Goal: Browse casually

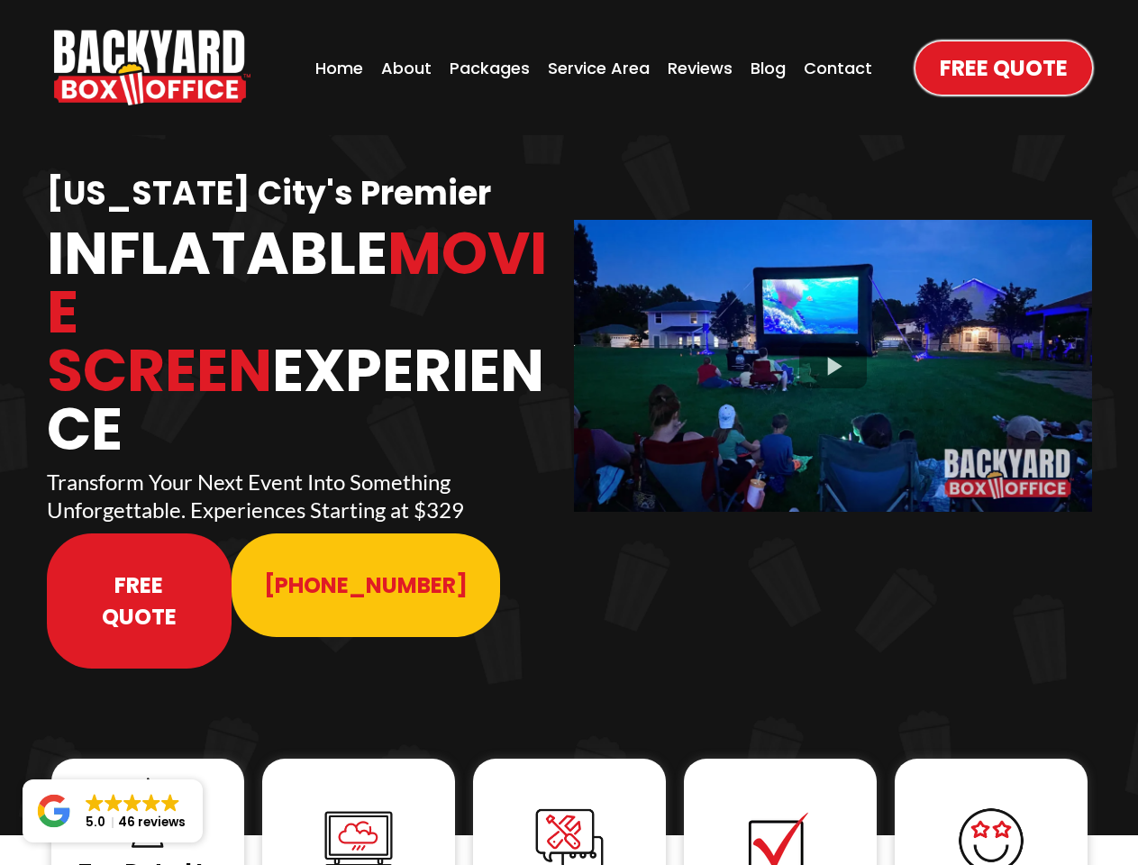
click at [152, 68] on img "https://www.backyardboxoffice.com" at bounding box center [152, 68] width 196 height 76
click at [833, 353] on div at bounding box center [833, 365] width 518 height 291
click at [148, 777] on img at bounding box center [148, 813] width 72 height 72
click at [359, 805] on img at bounding box center [359, 841] width 72 height 72
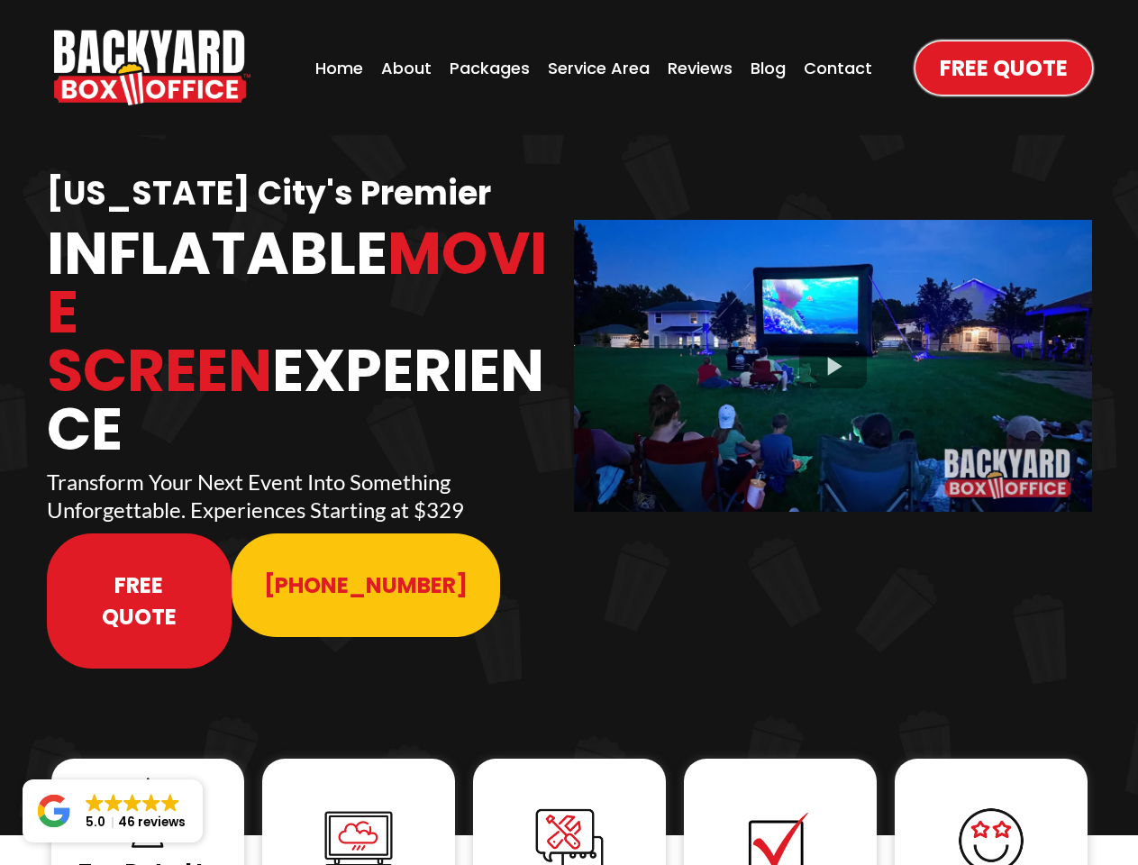
click at [359, 805] on img at bounding box center [359, 841] width 72 height 72
click at [570, 806] on img at bounding box center [570, 842] width 72 height 72
click at [781, 806] on img at bounding box center [780, 842] width 72 height 72
